Goal: Information Seeking & Learning: Learn about a topic

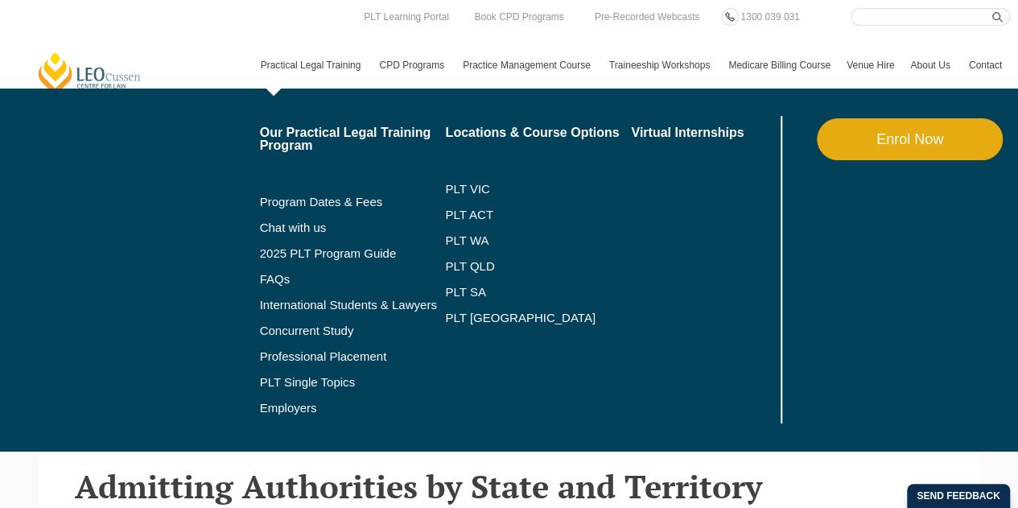
click at [366, 72] on link "Practical Legal Training" at bounding box center [312, 65] width 119 height 47
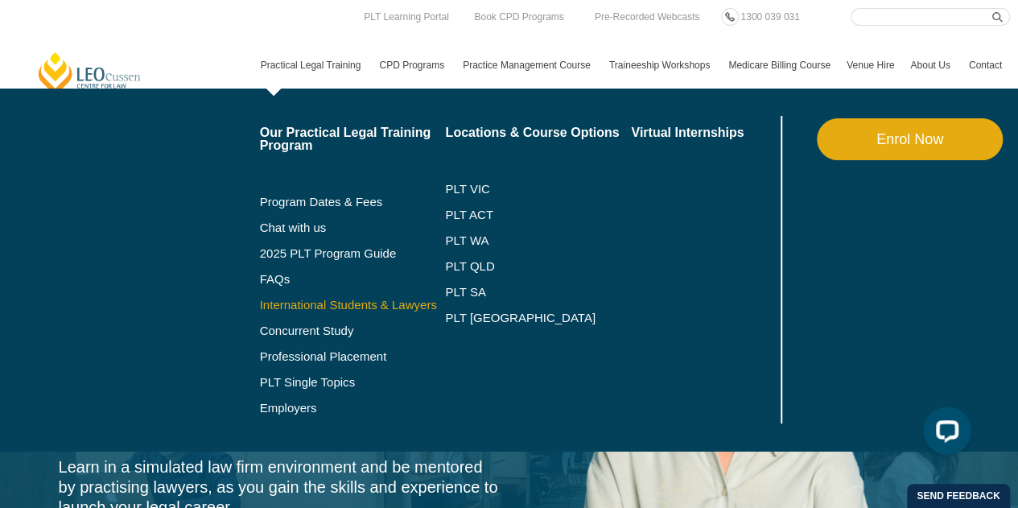
click at [343, 305] on link "International Students & Lawyers" at bounding box center [353, 304] width 186 height 13
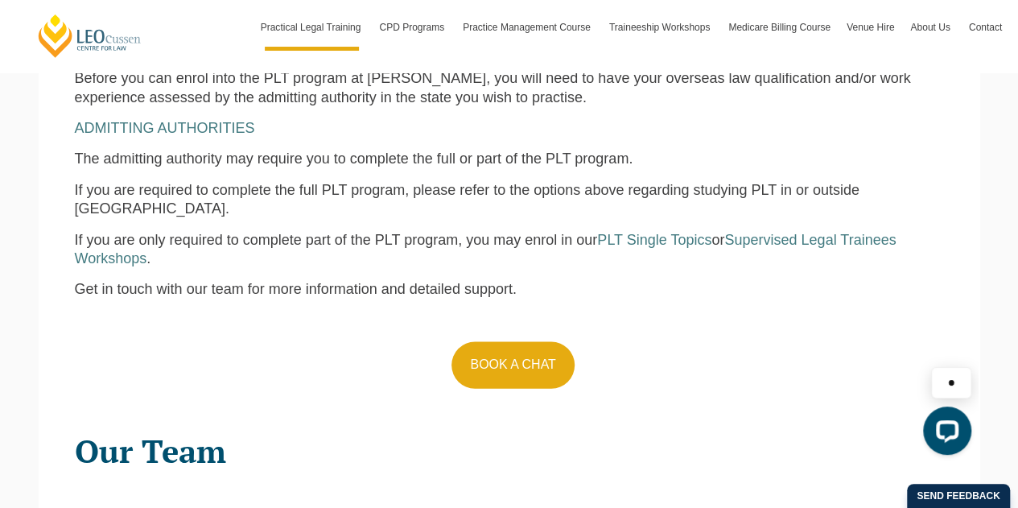
scroll to position [1448, 0]
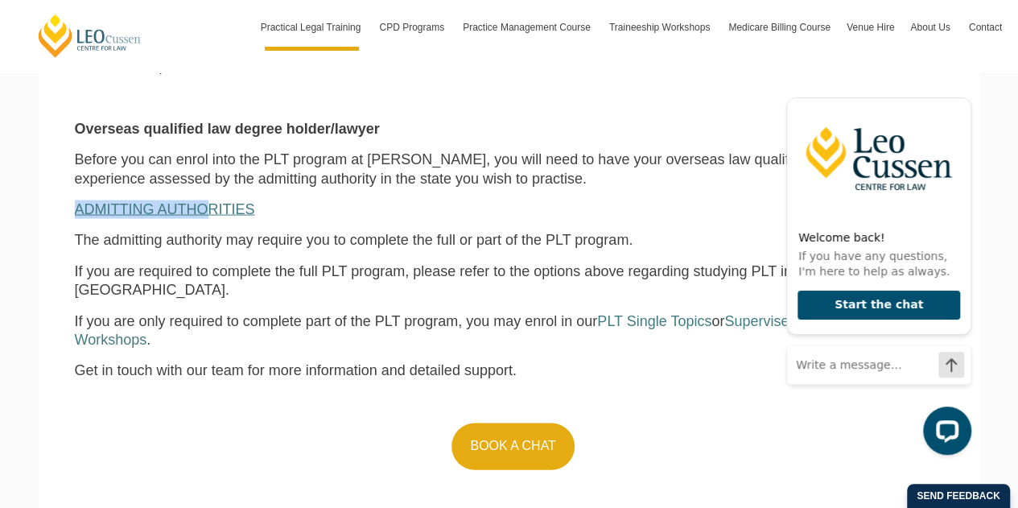
drag, startPoint x: 69, startPoint y: 208, endPoint x: 209, endPoint y: 210, distance: 140.0
click at [209, 210] on div "Eligibility for PLT at Leo Cussen Australia law degree holder Depending on the …" at bounding box center [509, 48] width 893 height 868
click at [209, 210] on span "ADMITTING AUTHORITIES" at bounding box center [165, 208] width 180 height 16
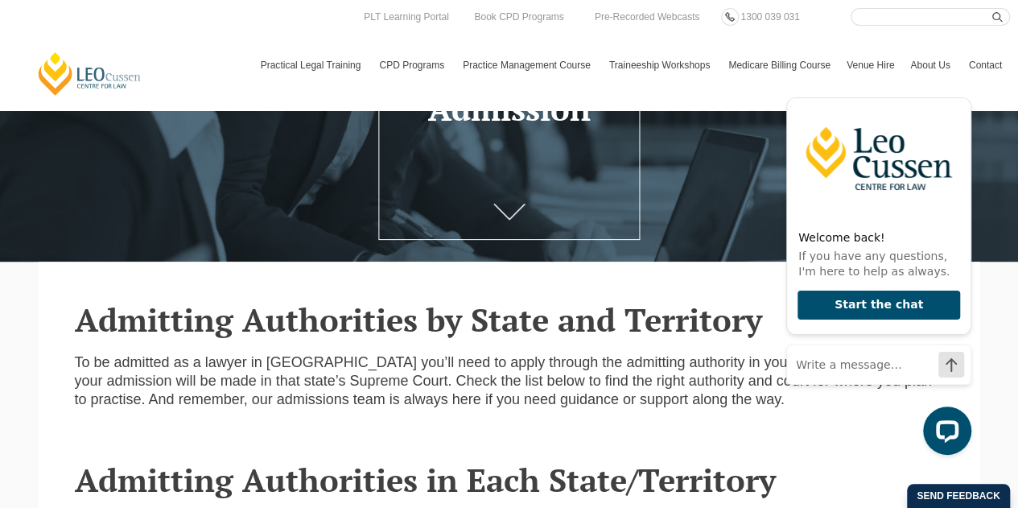
scroll to position [33, 0]
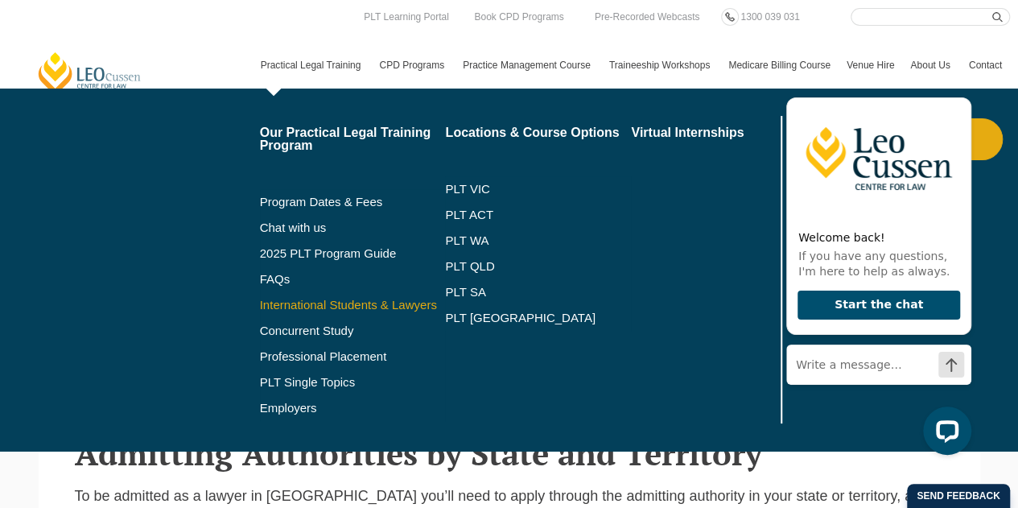
click at [343, 304] on link "International Students & Lawyers" at bounding box center [353, 304] width 186 height 13
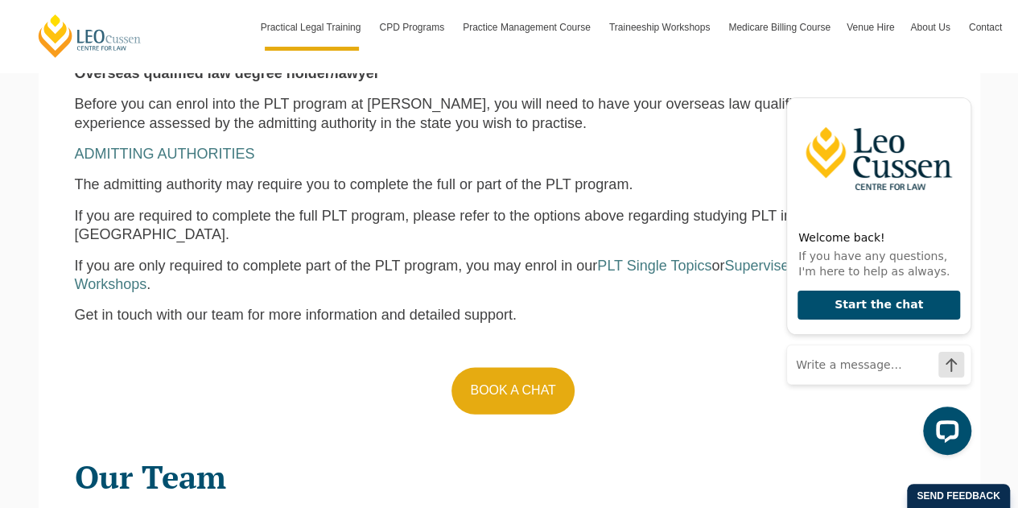
scroll to position [1528, 0]
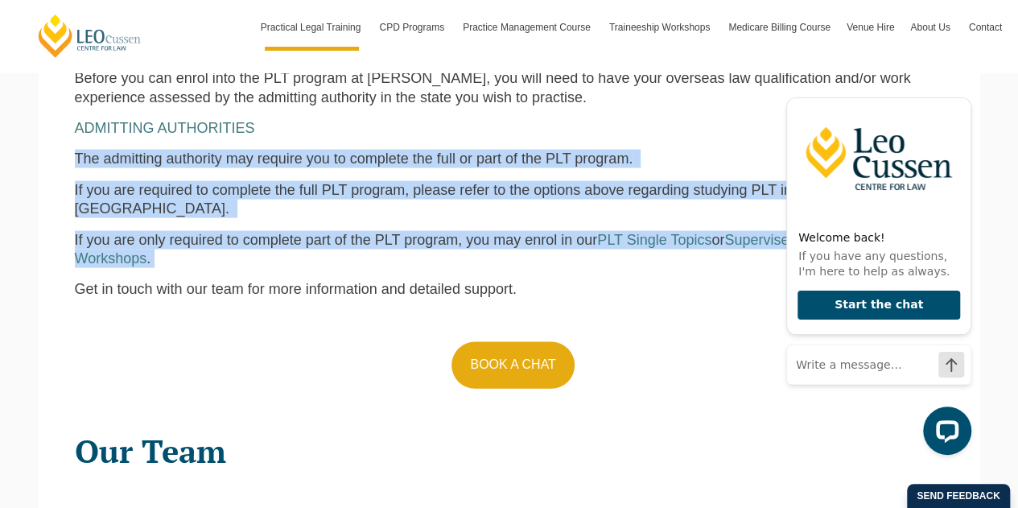
drag, startPoint x: 68, startPoint y: 158, endPoint x: 238, endPoint y: 247, distance: 191.8
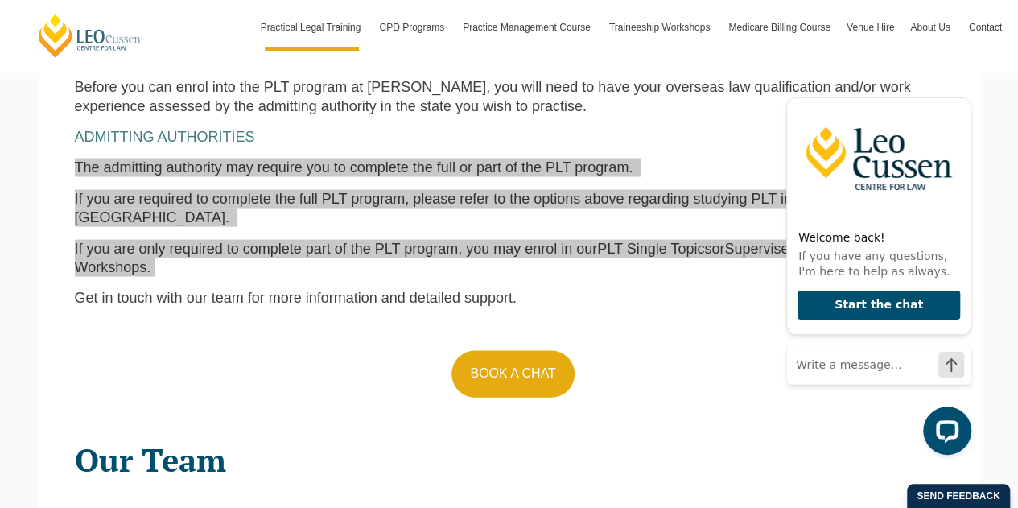
scroll to position [1504, 0]
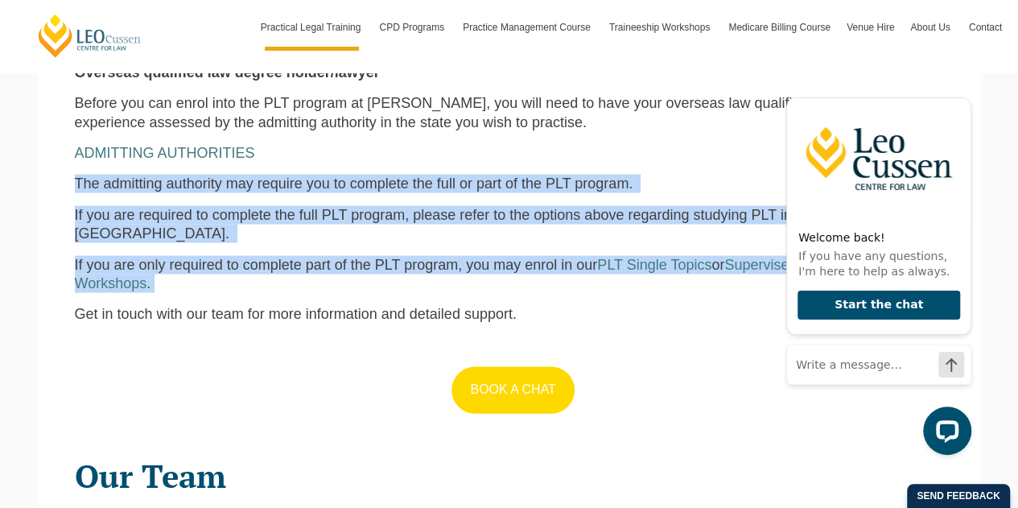
click at [504, 376] on link "BOOK A CHAT" at bounding box center [512, 389] width 122 height 47
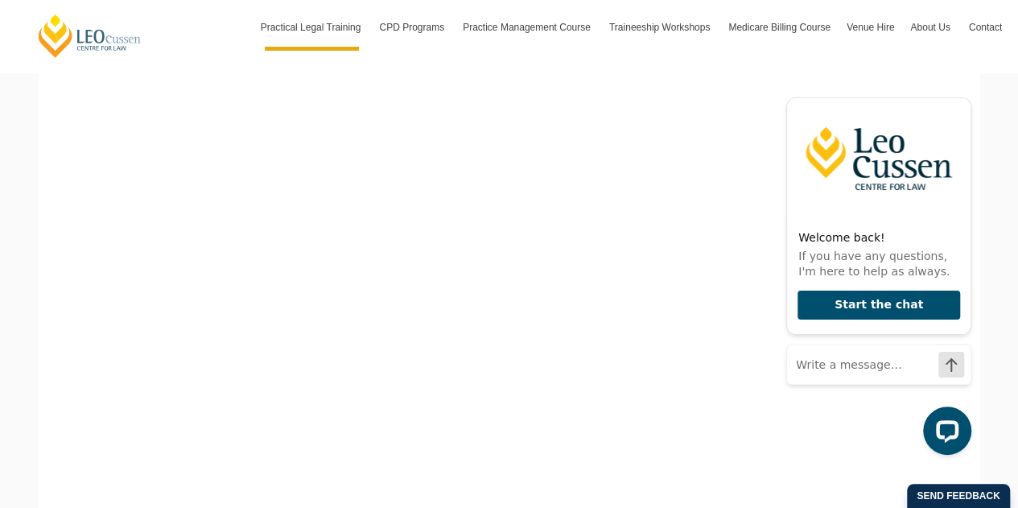
scroll to position [483, 0]
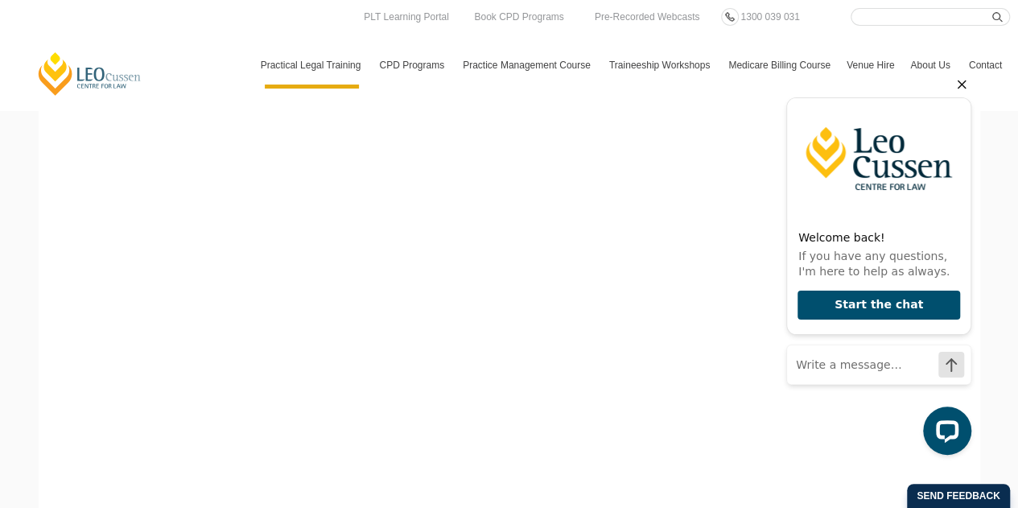
click at [961, 88] on icon "Hide greeting" at bounding box center [961, 84] width 19 height 19
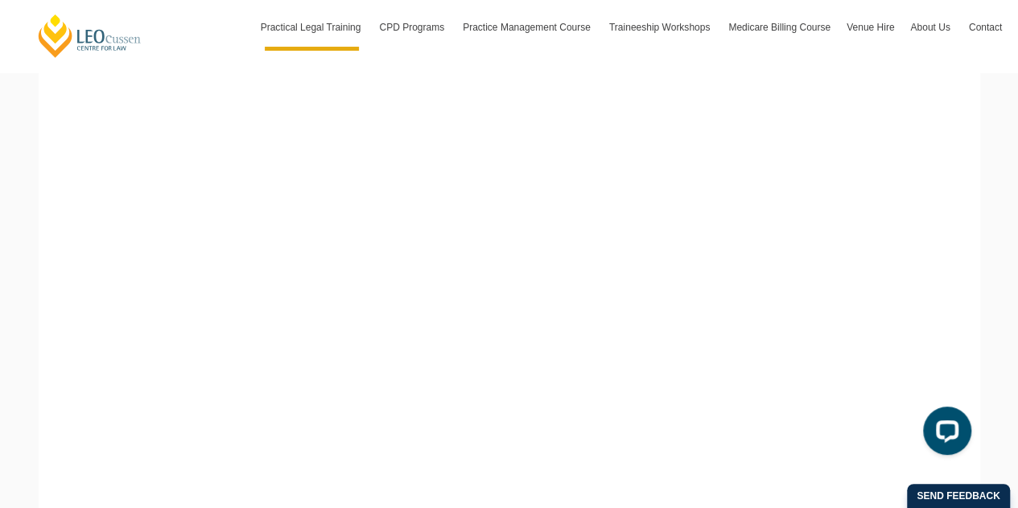
scroll to position [724, 0]
